Goal: Find specific page/section: Find specific page/section

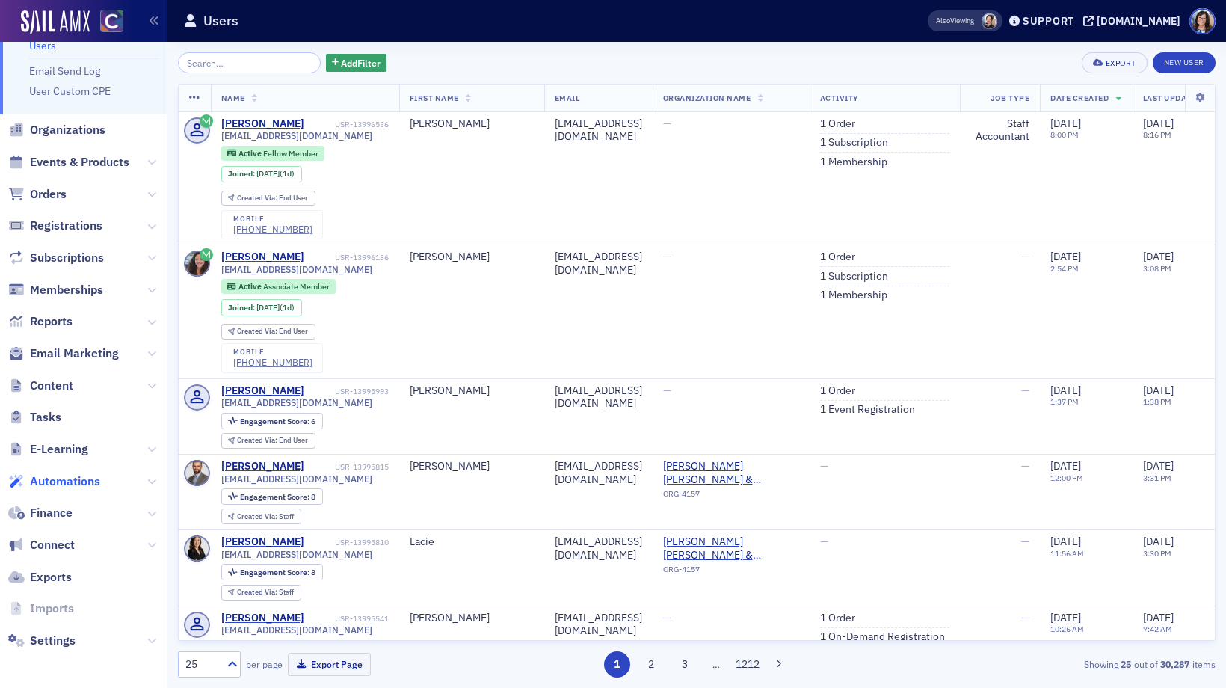
scroll to position [46, 0]
click at [70, 356] on span "Email Marketing" at bounding box center [74, 355] width 89 height 16
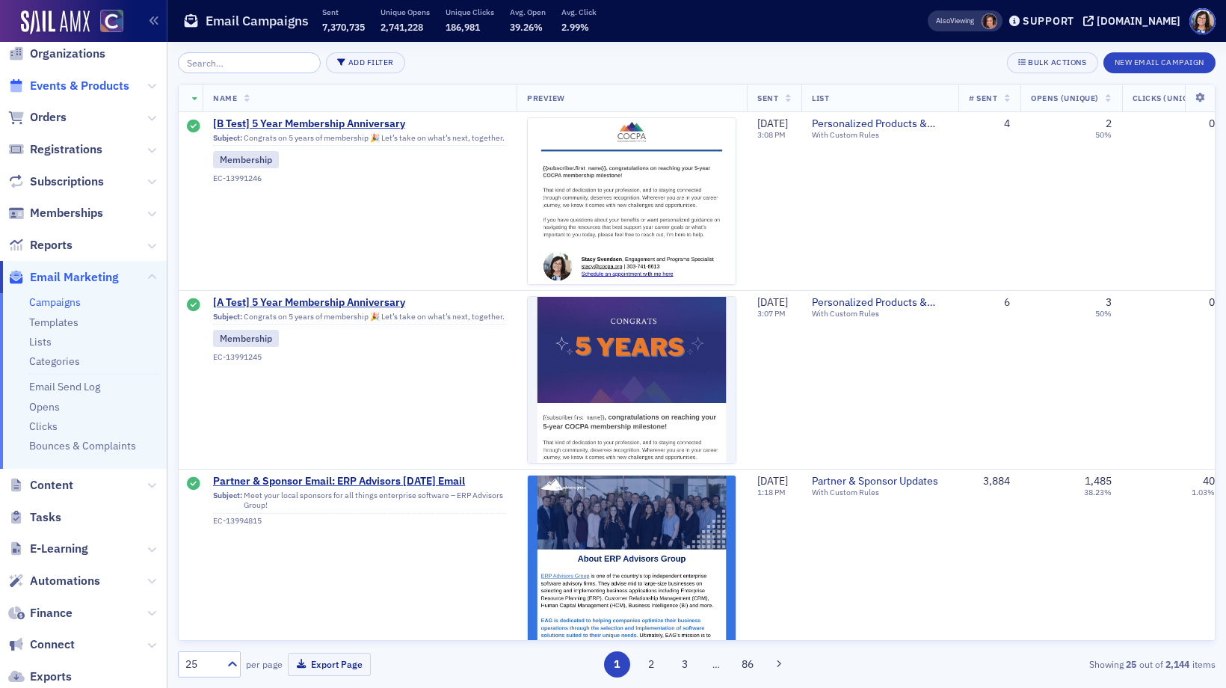
click at [74, 87] on span "Events & Products" at bounding box center [79, 86] width 99 height 16
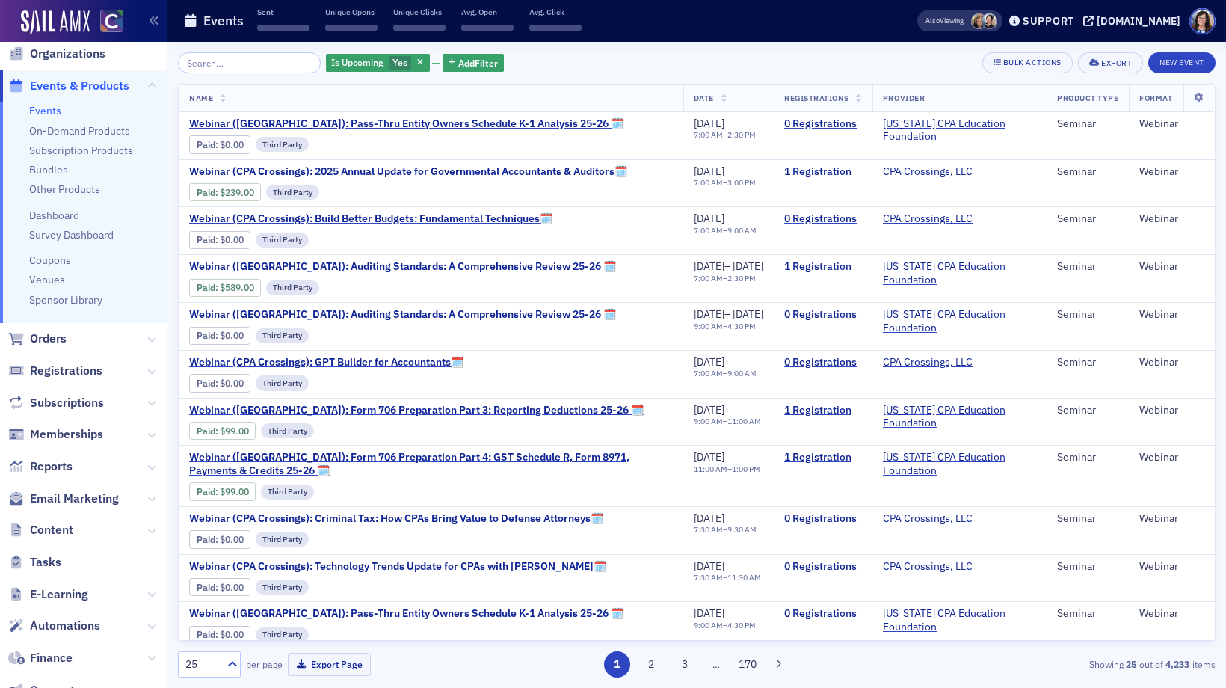
click at [216, 64] on input "search" at bounding box center [249, 62] width 143 height 21
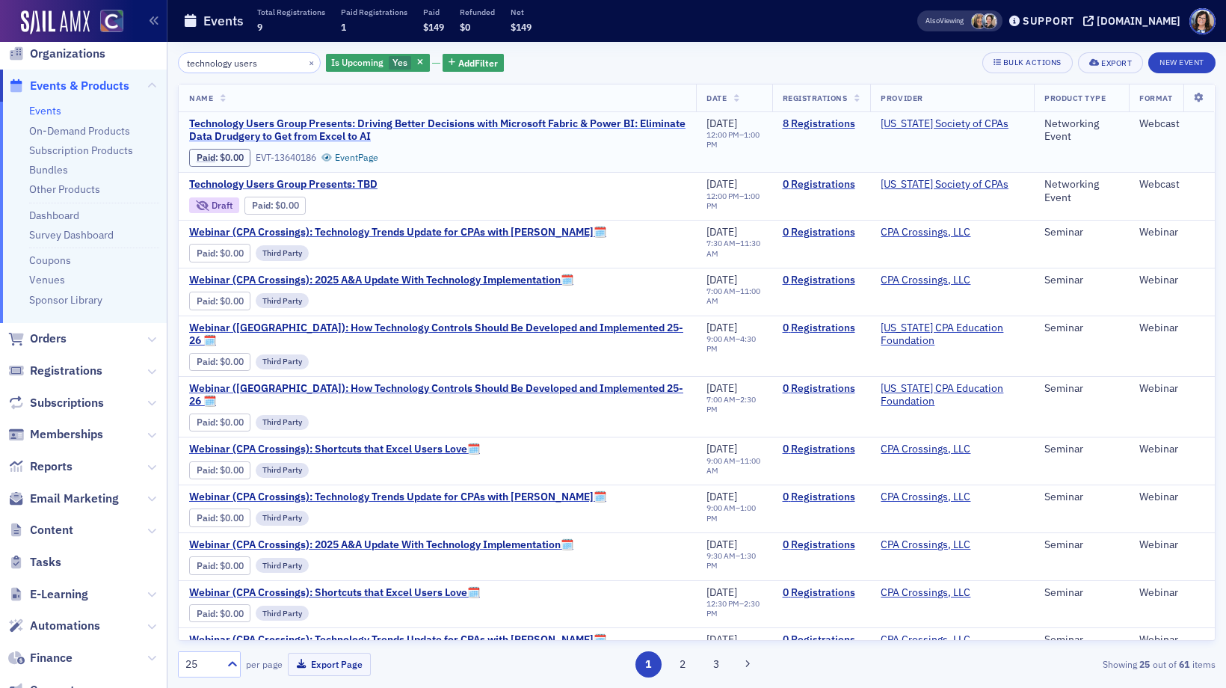
type input "technology users"
click at [424, 124] on span "Technology Users Group Presents: Driving Better Decisions with Microsoft Fabric…" at bounding box center [437, 130] width 496 height 26
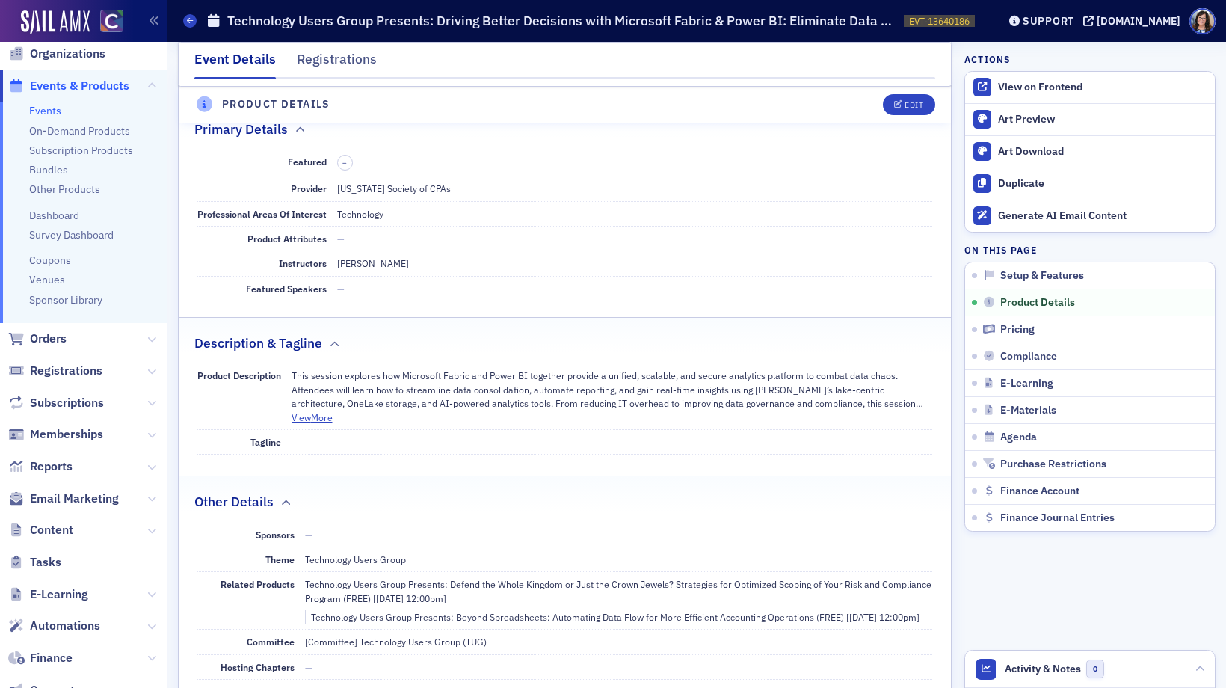
scroll to position [538, 0]
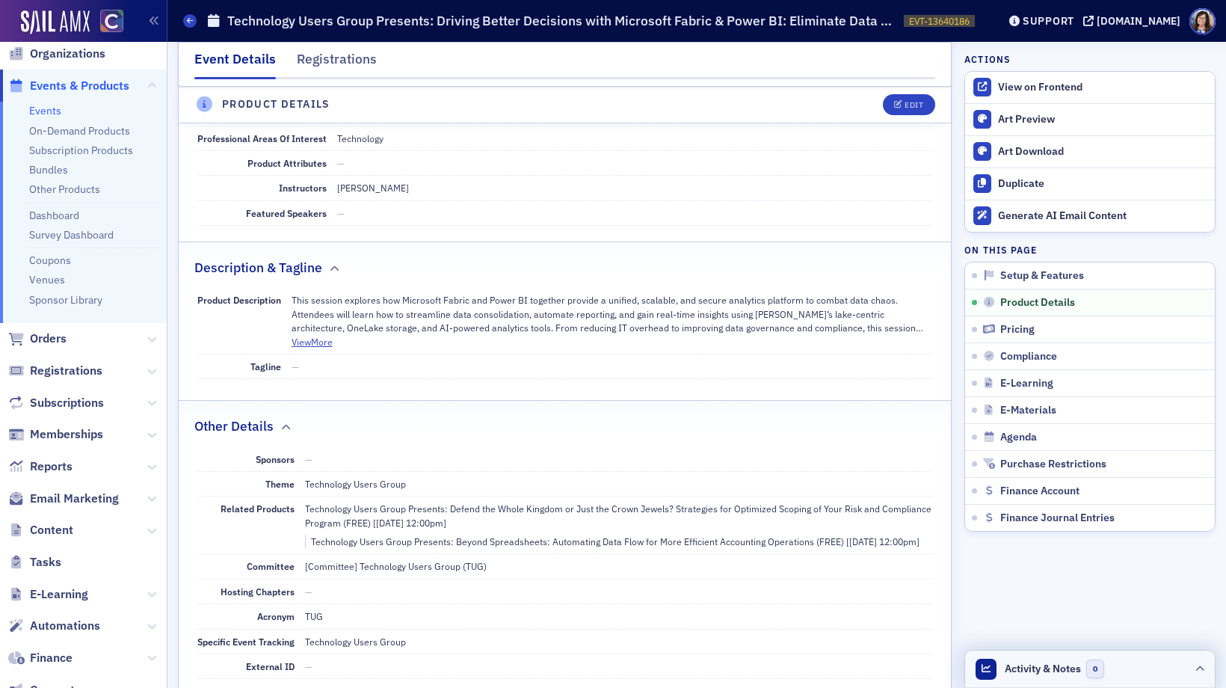
click at [1042, 668] on span "Activity & Notes" at bounding box center [1043, 669] width 76 height 16
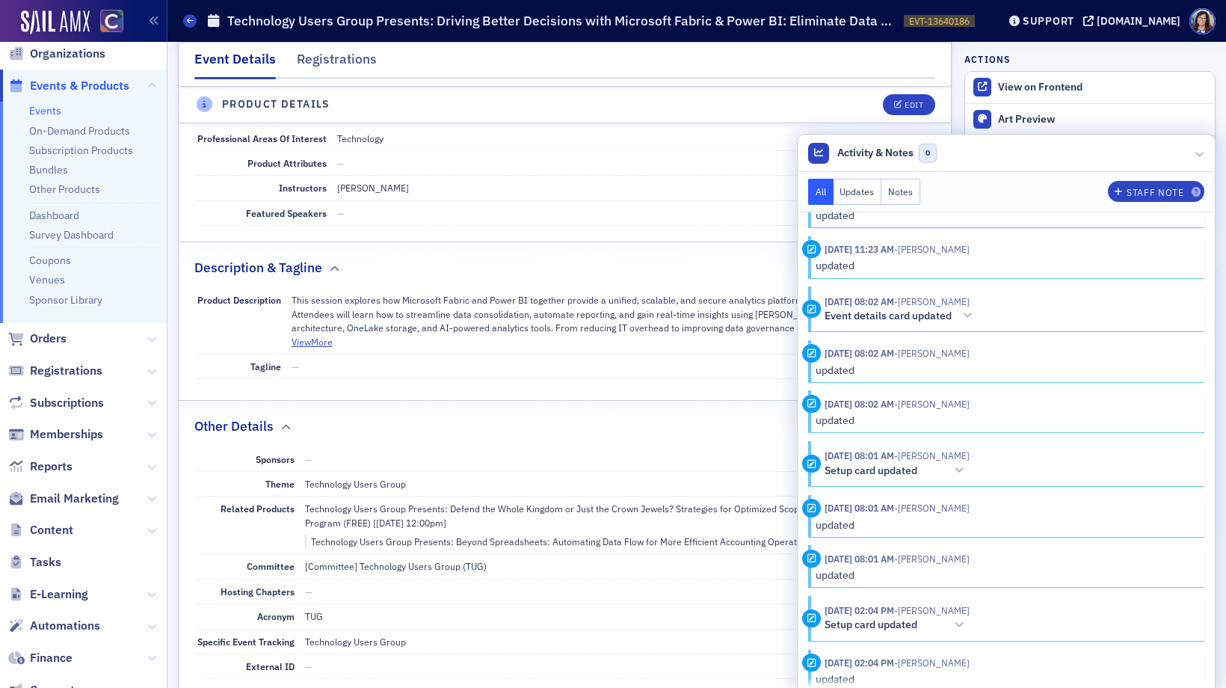
scroll to position [502, 0]
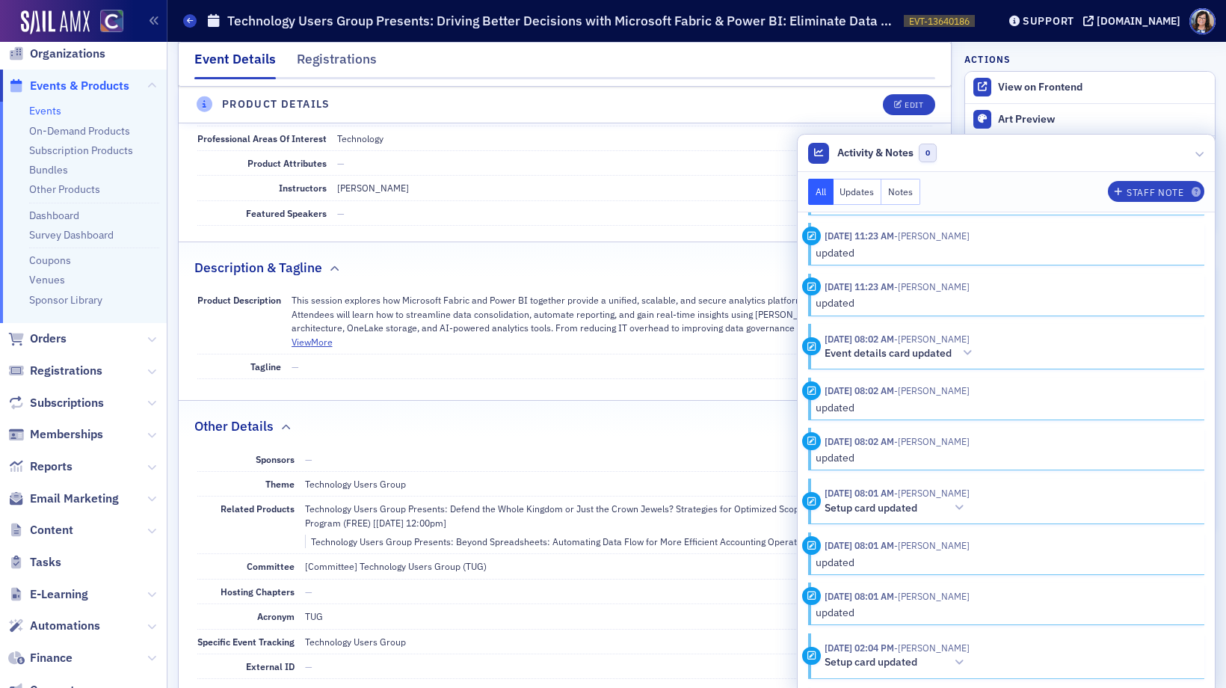
click at [690, 270] on div "Description & Tagline" at bounding box center [564, 259] width 741 height 35
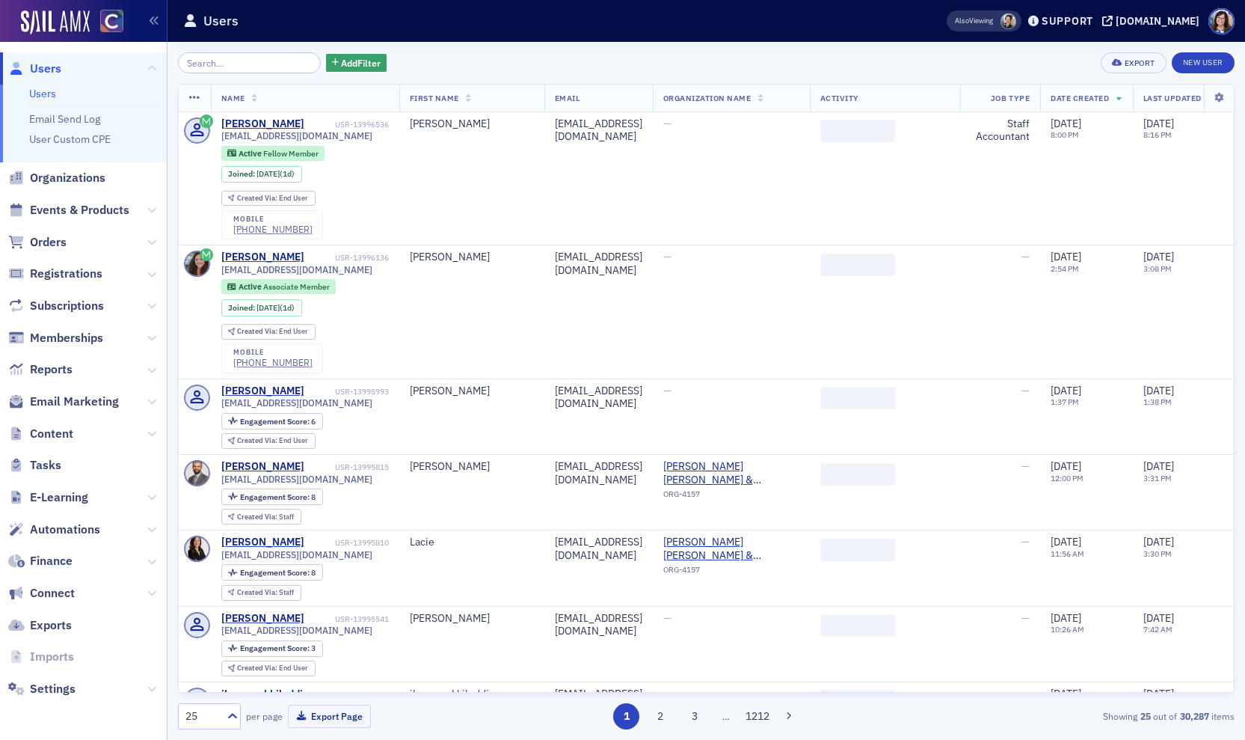
drag, startPoint x: 90, startPoint y: 208, endPoint x: 225, endPoint y: 98, distance: 173.8
click at [90, 208] on span "Events & Products" at bounding box center [79, 210] width 99 height 16
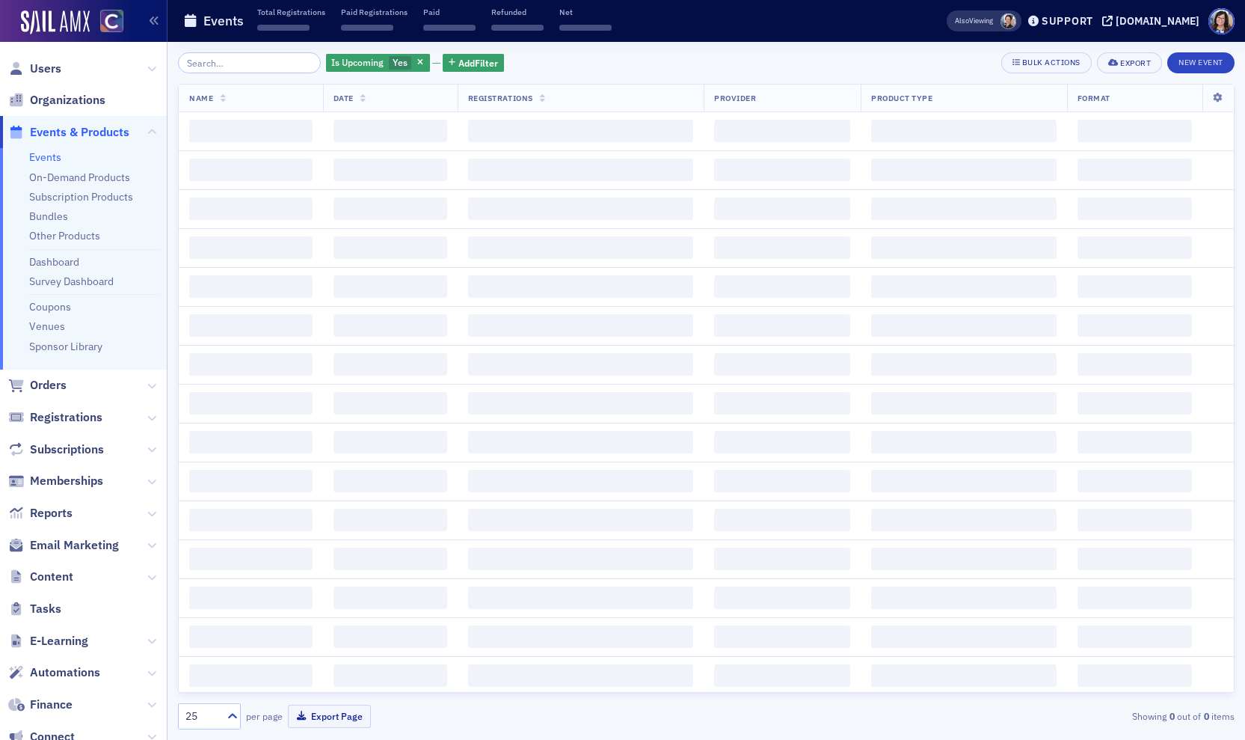
click at [237, 61] on input "search" at bounding box center [249, 62] width 143 height 21
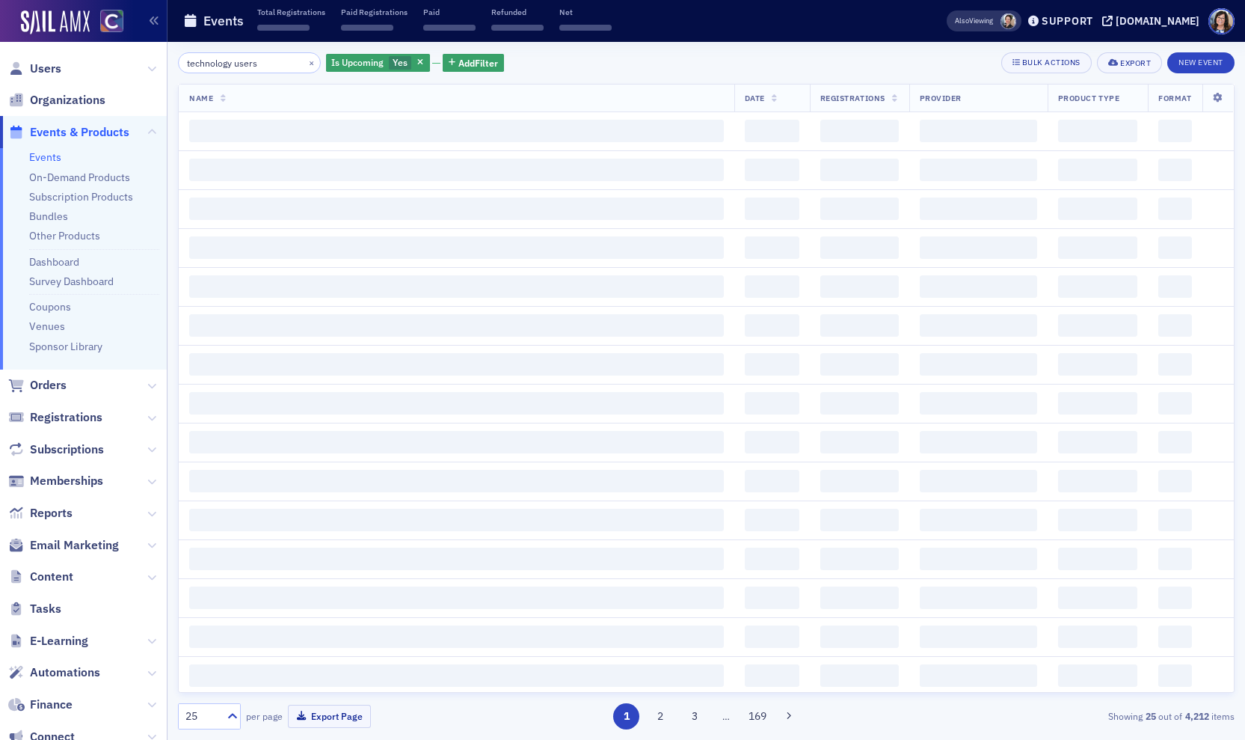
type input "technology users"
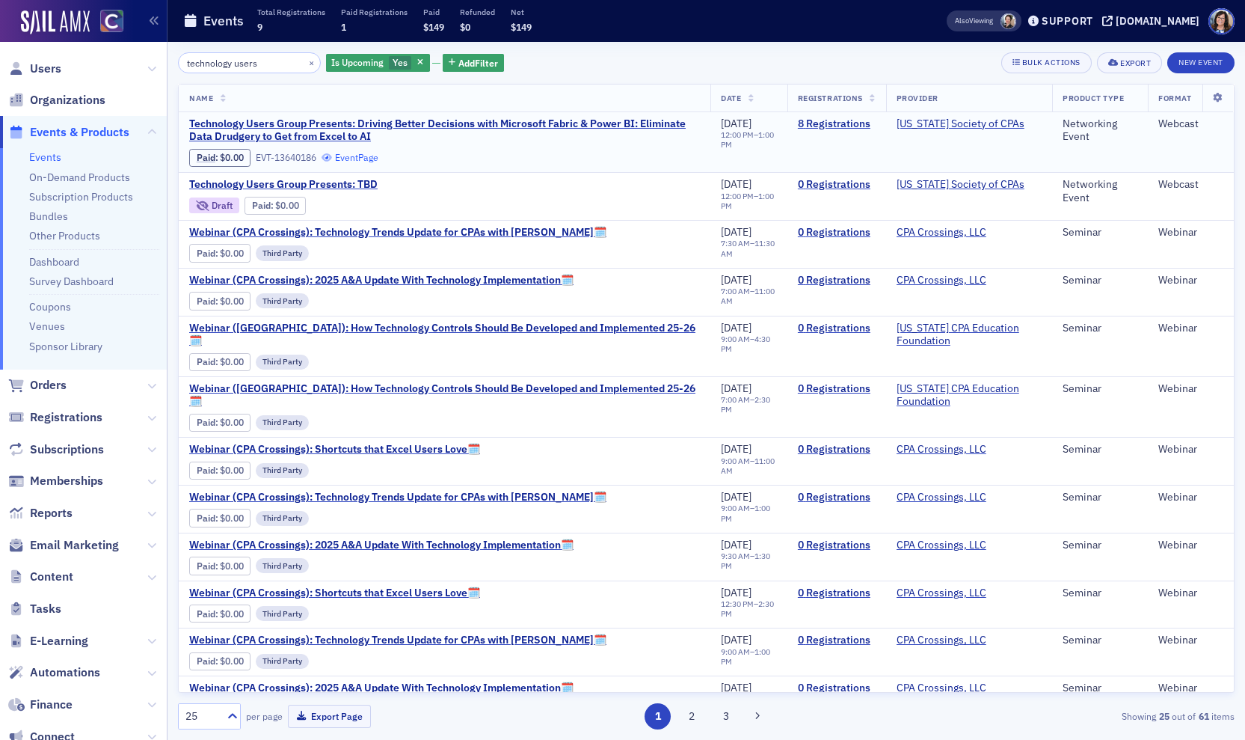
click at [363, 156] on link "Event Page" at bounding box center [350, 157] width 57 height 11
drag, startPoint x: 496, startPoint y: 123, endPoint x: 871, endPoint y: 264, distance: 400.1
click at [496, 123] on span "Technology Users Group Presents: Driving Better Decisions with Microsoft Fabric…" at bounding box center [444, 130] width 511 height 26
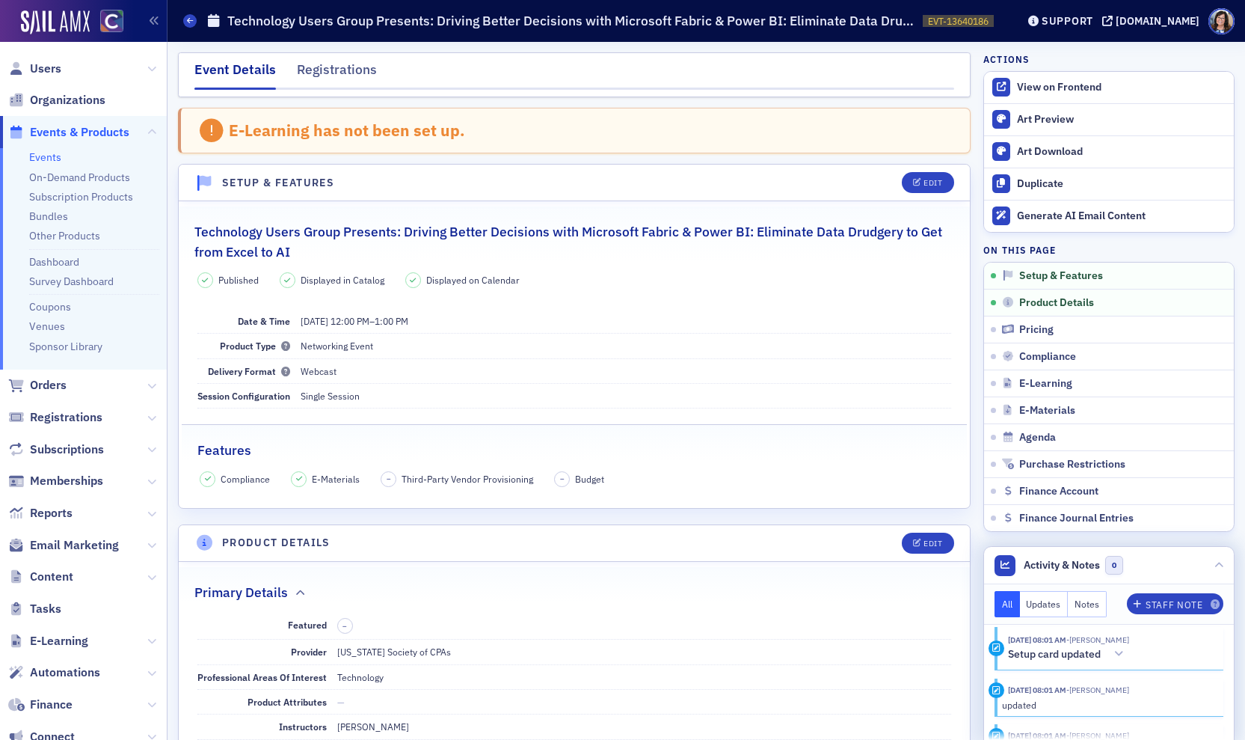
scroll to position [701, 0]
